Goal: Use online tool/utility: Utilize a website feature to perform a specific function

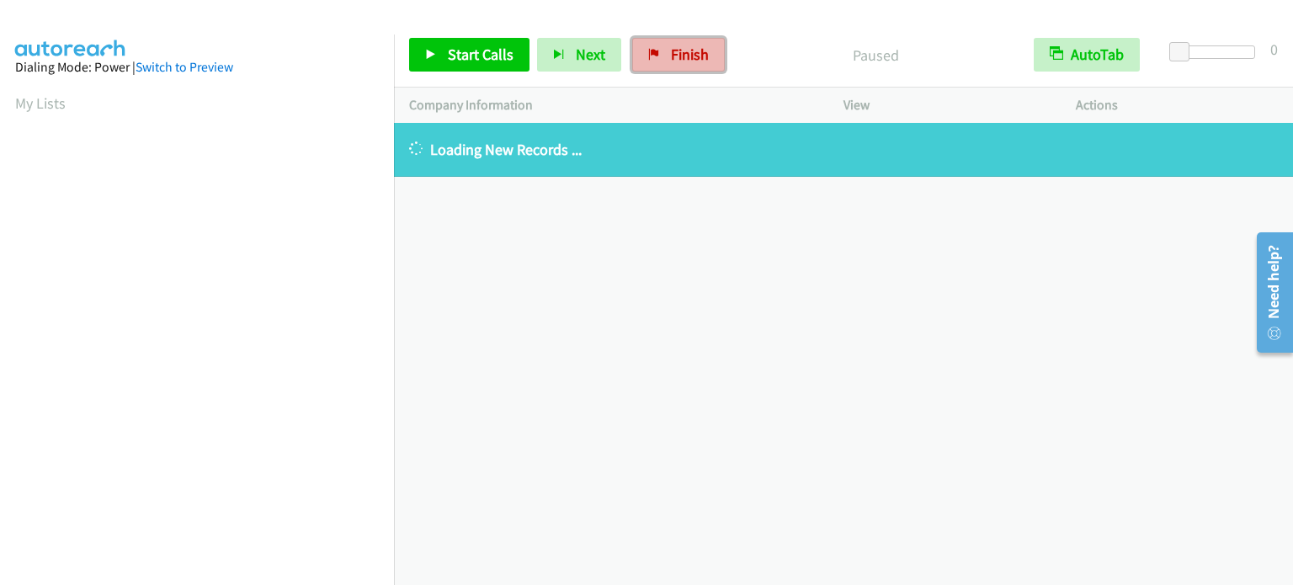
click at [705, 60] on link "Finish" at bounding box center [678, 55] width 93 height 34
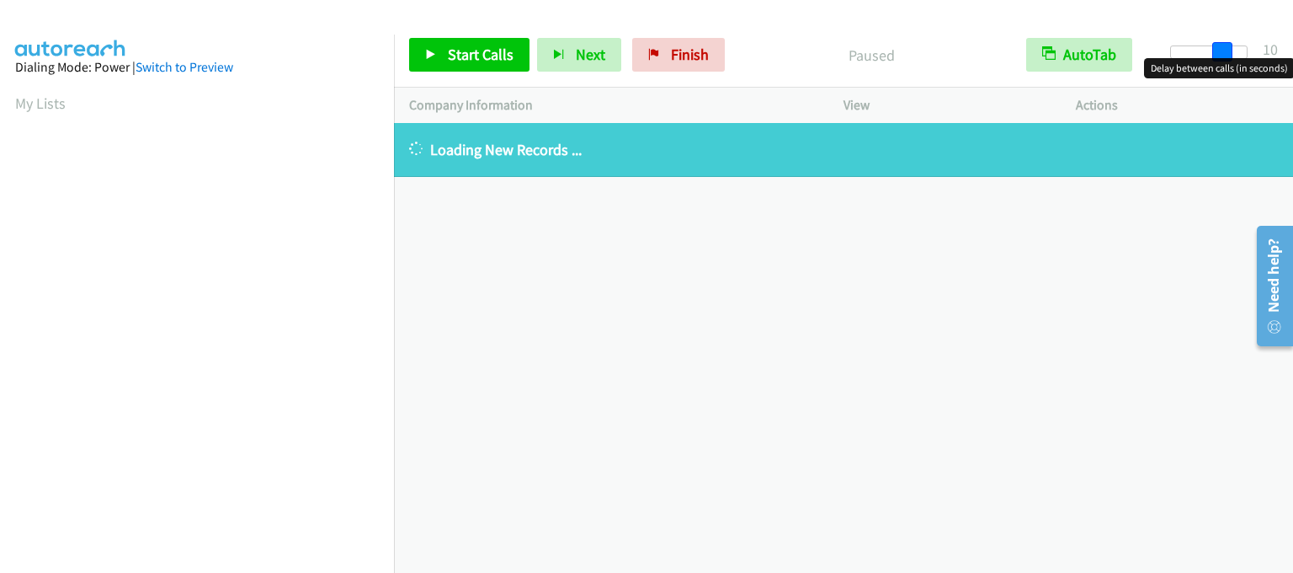
drag, startPoint x: 1179, startPoint y: 51, endPoint x: 1229, endPoint y: 57, distance: 50.9
click at [1229, 57] on body "Start Calls Pause Next Finish Paused AutoTab AutoTab 10 Company Information Inf…" at bounding box center [646, 40] width 1293 height 80
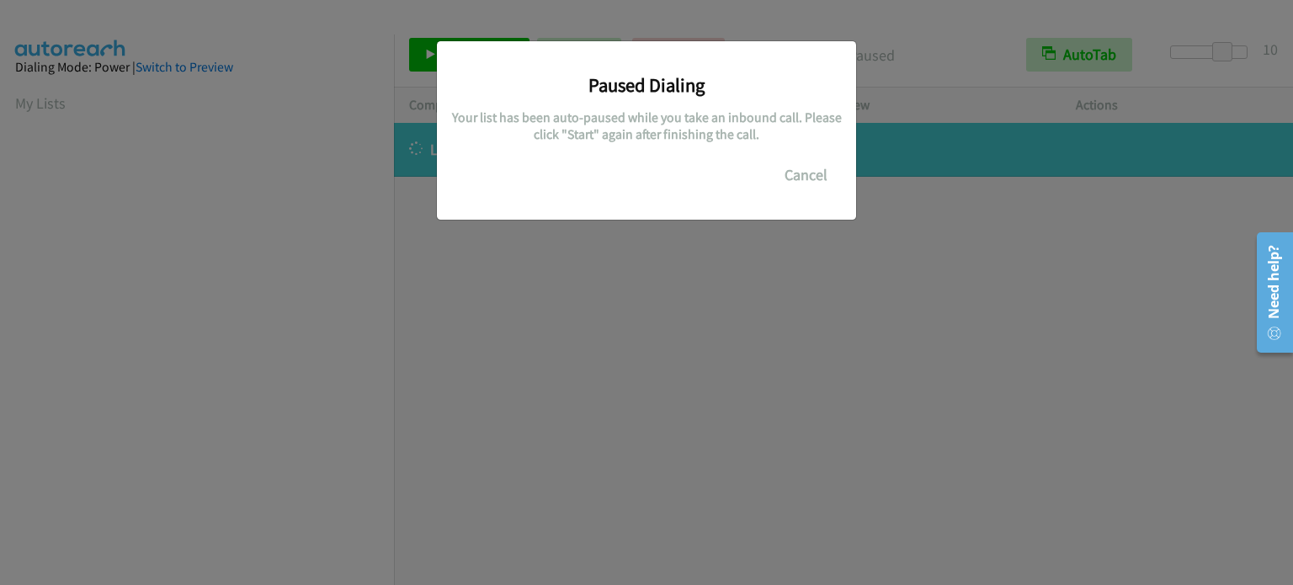
scroll to position [360, 0]
click at [92, 285] on div "Paused Dialing Your list has been auto-paused while you take an inbound call. P…" at bounding box center [646, 300] width 1293 height 570
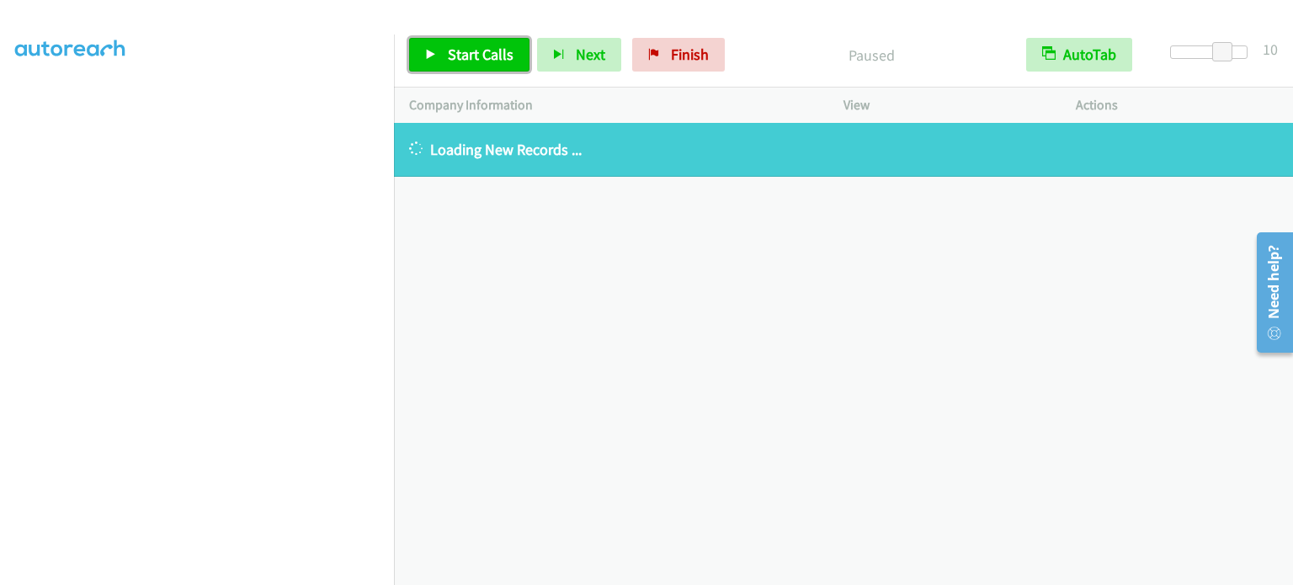
click at [479, 58] on span "Start Calls" at bounding box center [481, 54] width 66 height 19
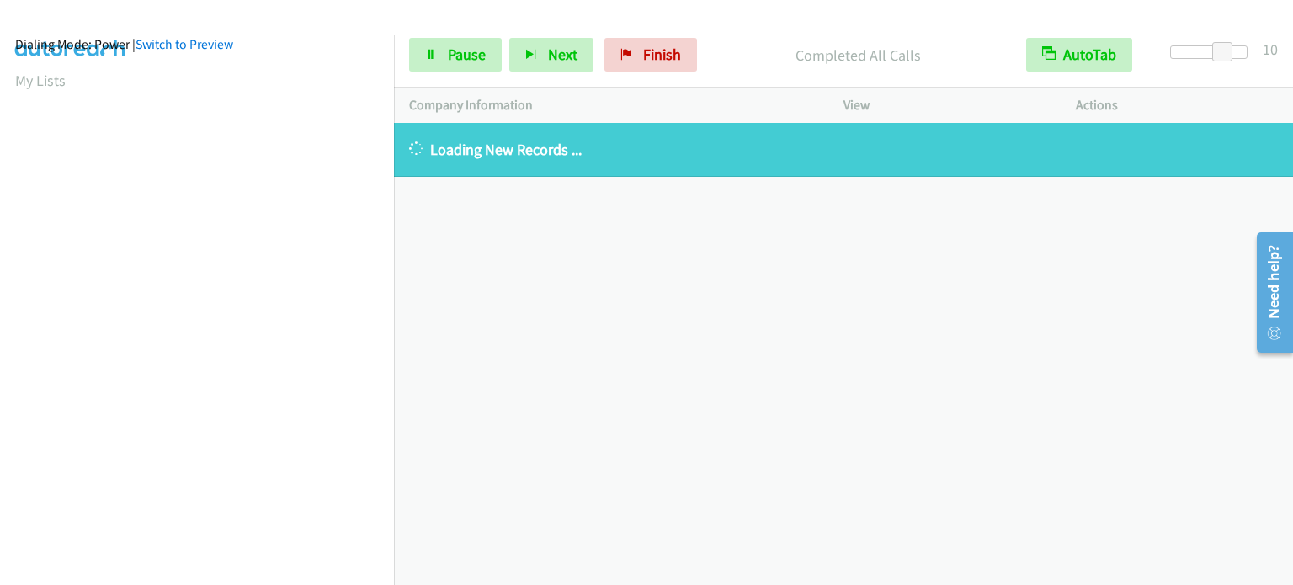
scroll to position [0, 0]
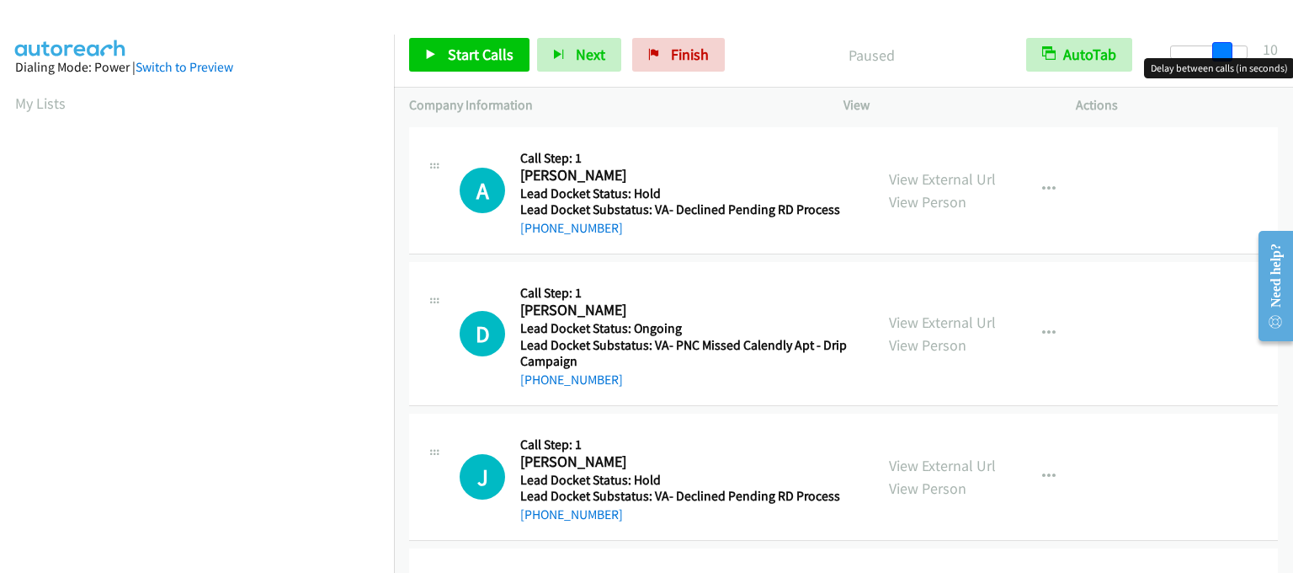
drag, startPoint x: 1179, startPoint y: 49, endPoint x: 1229, endPoint y: 51, distance: 49.7
click at [1229, 51] on span at bounding box center [1223, 52] width 20 height 20
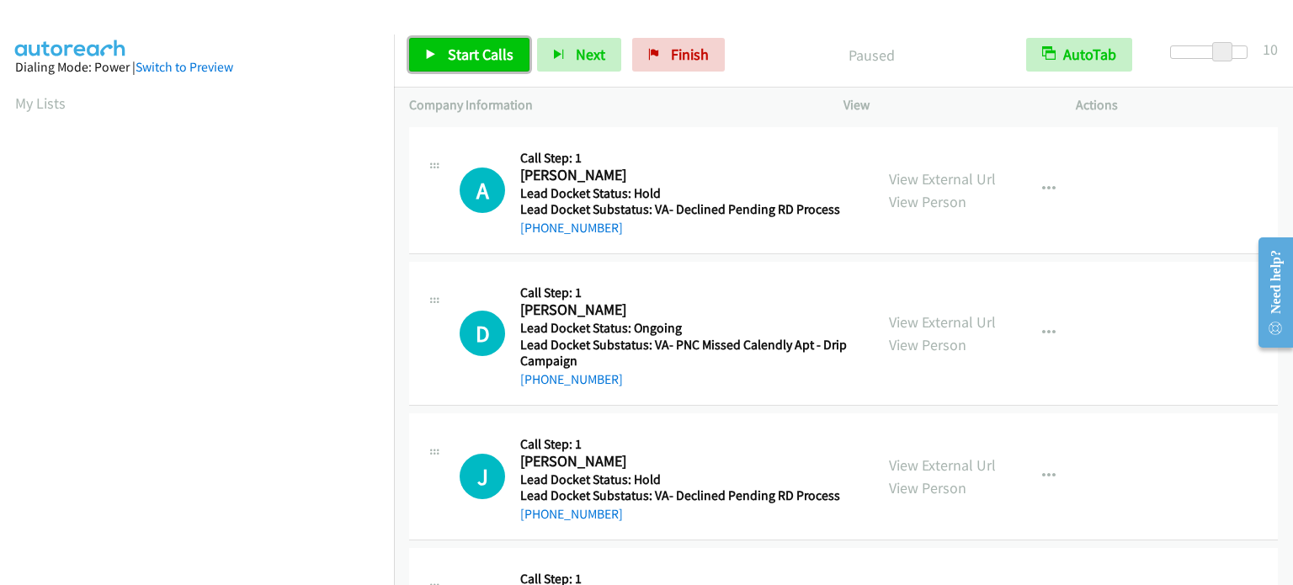
click at [493, 43] on link "Start Calls" at bounding box center [469, 55] width 120 height 34
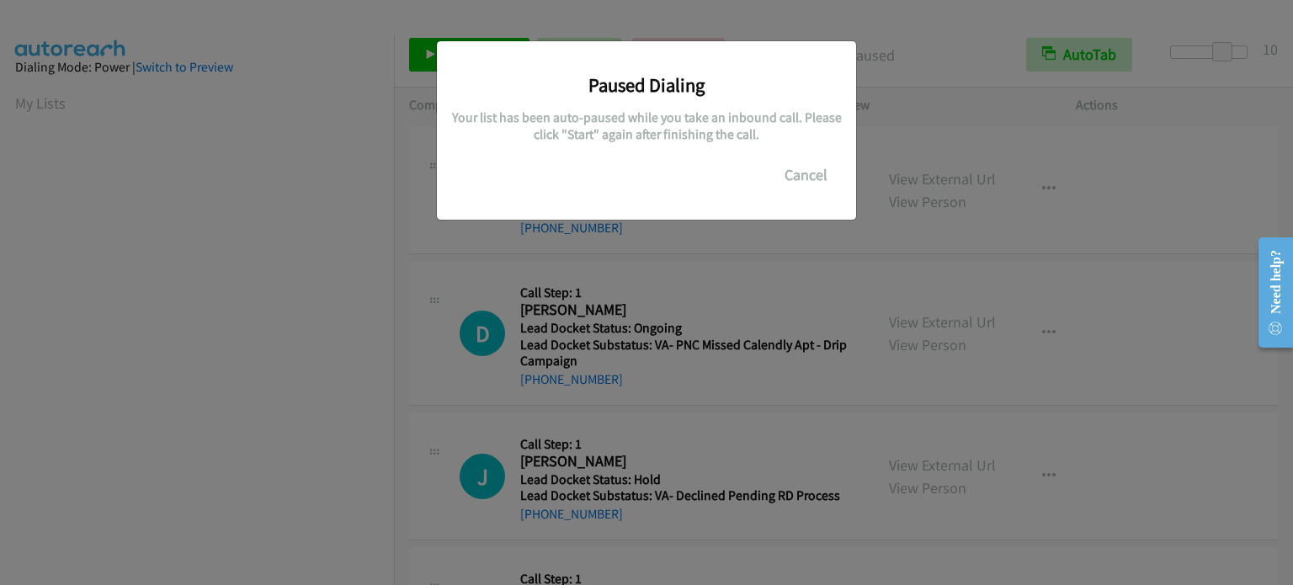
scroll to position [360, 0]
click at [621, 264] on div "Paused Dialing Your list has been auto-paused while you take an inbound call. P…" at bounding box center [646, 300] width 1293 height 570
click at [142, 279] on div "Paused Dialing Your list has been auto-paused while you take an inbound call. P…" at bounding box center [646, 300] width 1293 height 570
click at [181, 136] on div "Paused Dialing Your list has been auto-paused while you take an inbound call. P…" at bounding box center [646, 300] width 1293 height 570
click at [182, 136] on div "Paused Dialing Your list has been auto-paused while you take an inbound call. P…" at bounding box center [646, 300] width 1293 height 570
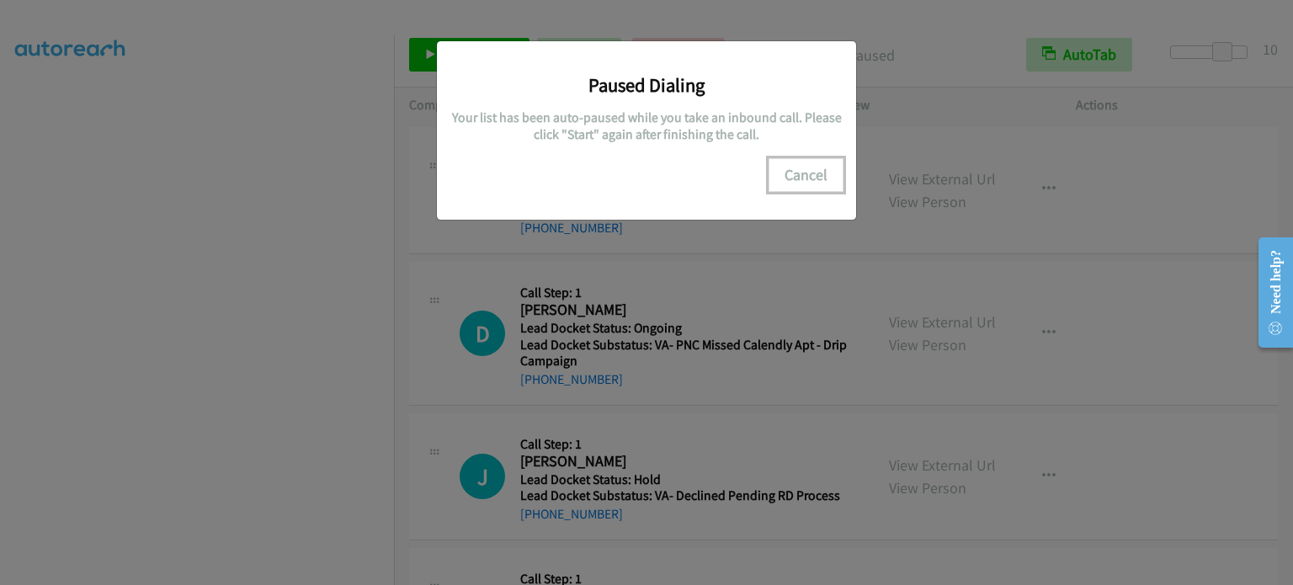
click at [822, 175] on button "Cancel" at bounding box center [806, 175] width 75 height 34
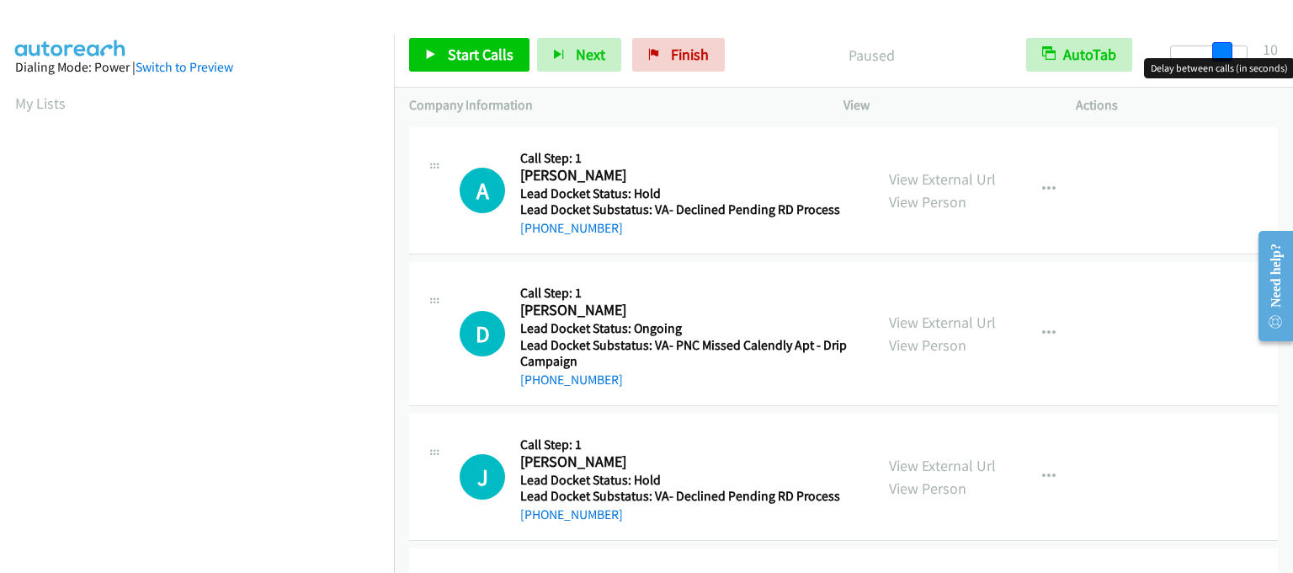
drag, startPoint x: 1178, startPoint y: 49, endPoint x: 1227, endPoint y: 52, distance: 49.0
click at [1227, 52] on span at bounding box center [1223, 52] width 20 height 20
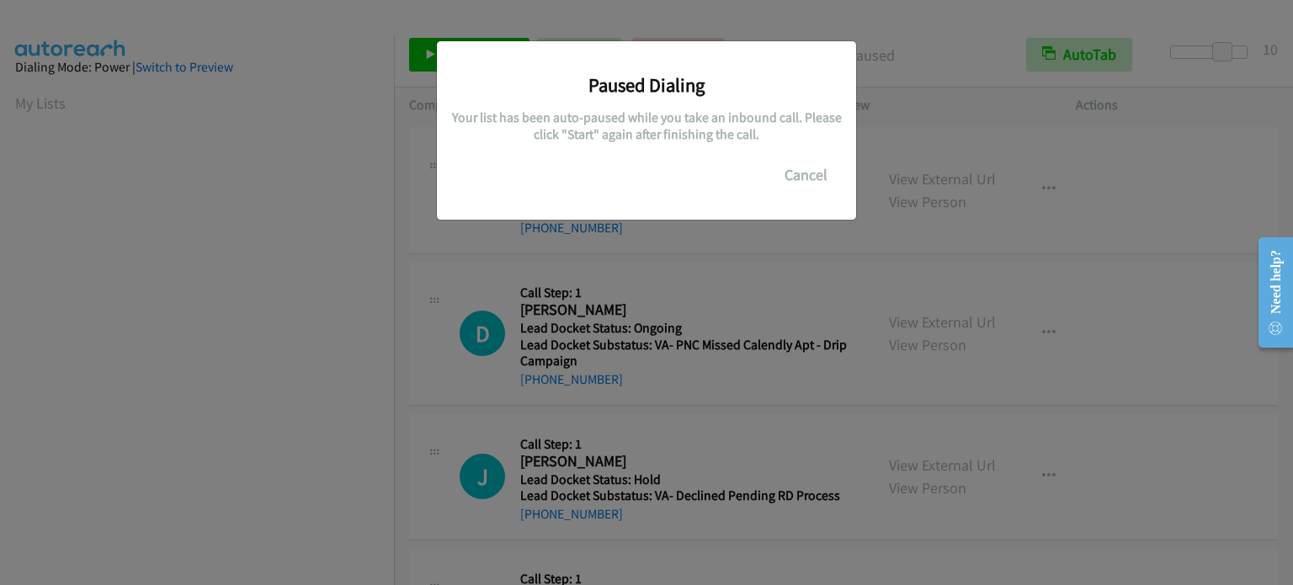
scroll to position [360, 0]
click at [97, 285] on div "Paused Dialing Your list has been auto-paused while you take an inbound call. P…" at bounding box center [646, 300] width 1293 height 570
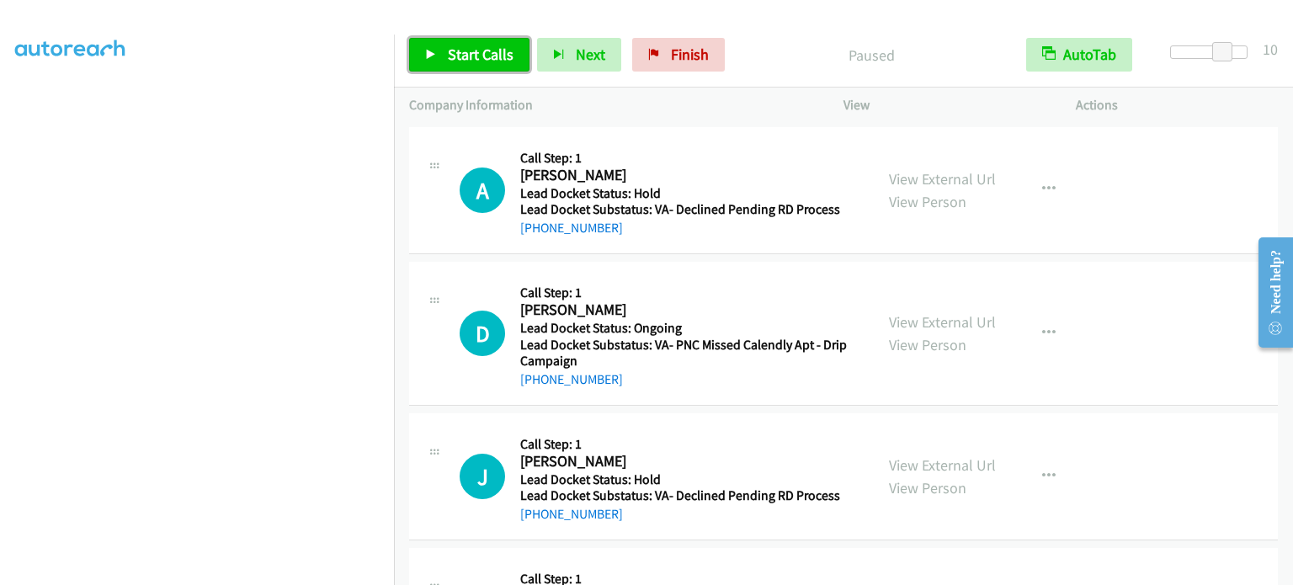
click at [465, 63] on link "Start Calls" at bounding box center [469, 55] width 120 height 34
